Goal: Check status: Check status

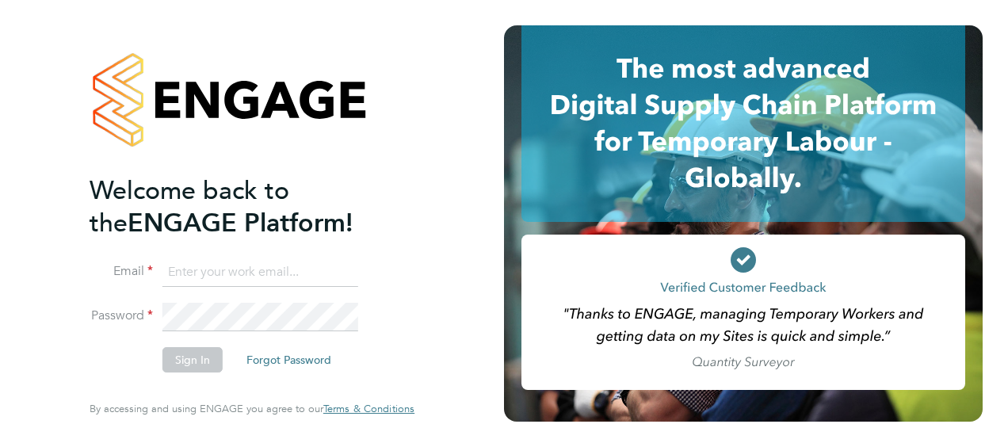
type input "john.bancroft@vistry.co.uk"
click at [206, 361] on button "Sign In" at bounding box center [192, 359] width 60 height 25
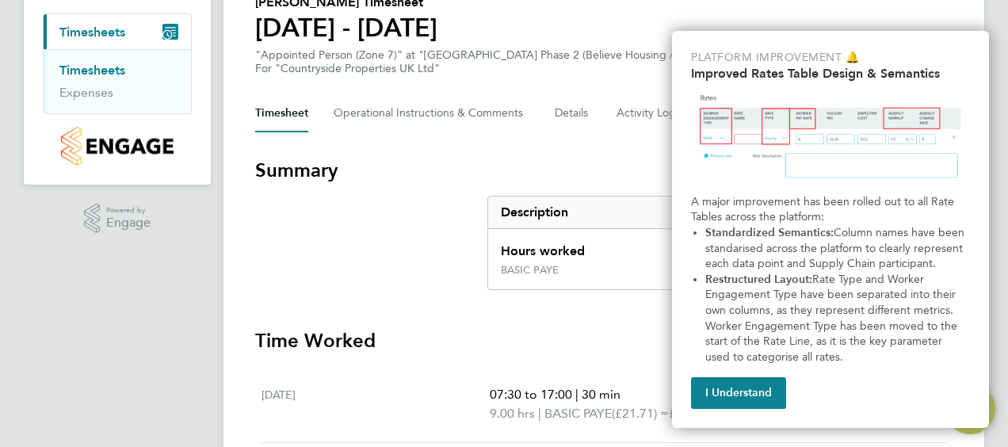
scroll to position [139, 0]
click at [742, 398] on button "I Understand" at bounding box center [738, 393] width 95 height 32
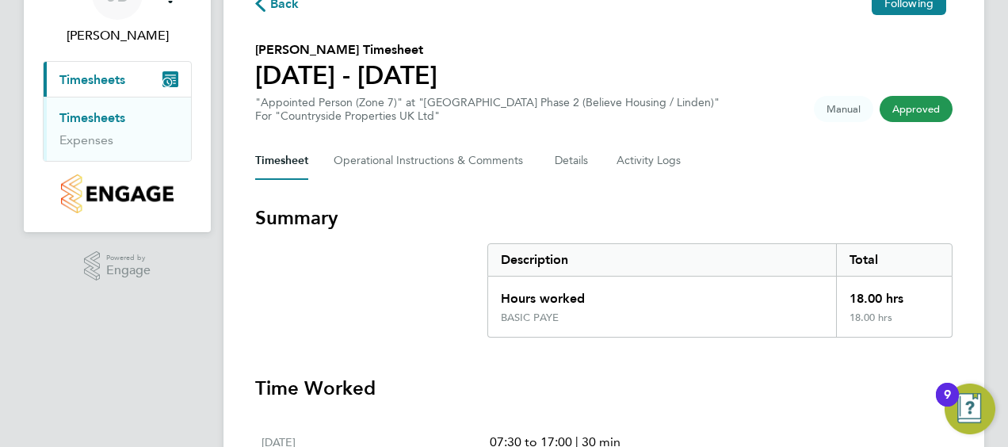
scroll to position [75, 0]
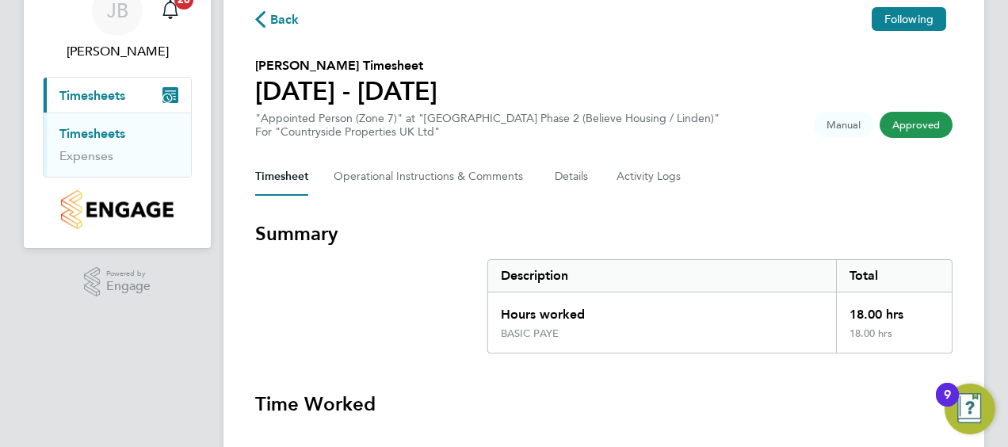
click at [918, 118] on span "Approved" at bounding box center [916, 125] width 73 height 26
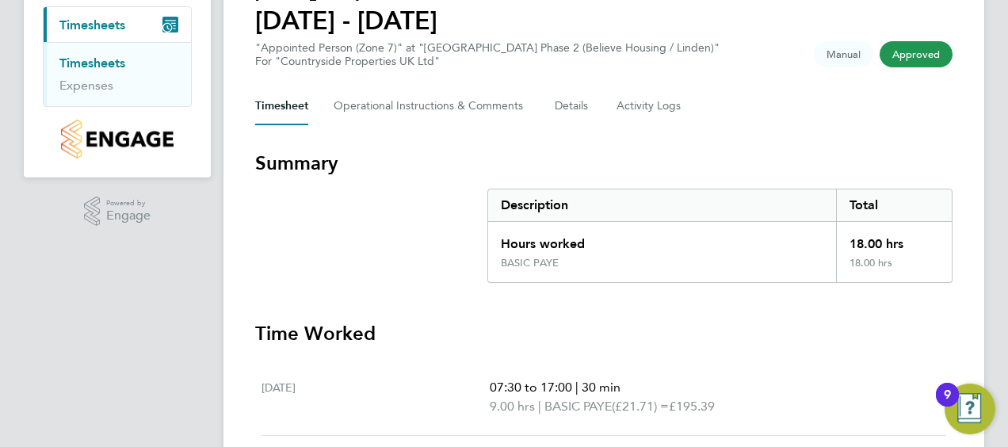
scroll to position [0, 0]
